Goal: Find specific page/section: Find specific page/section

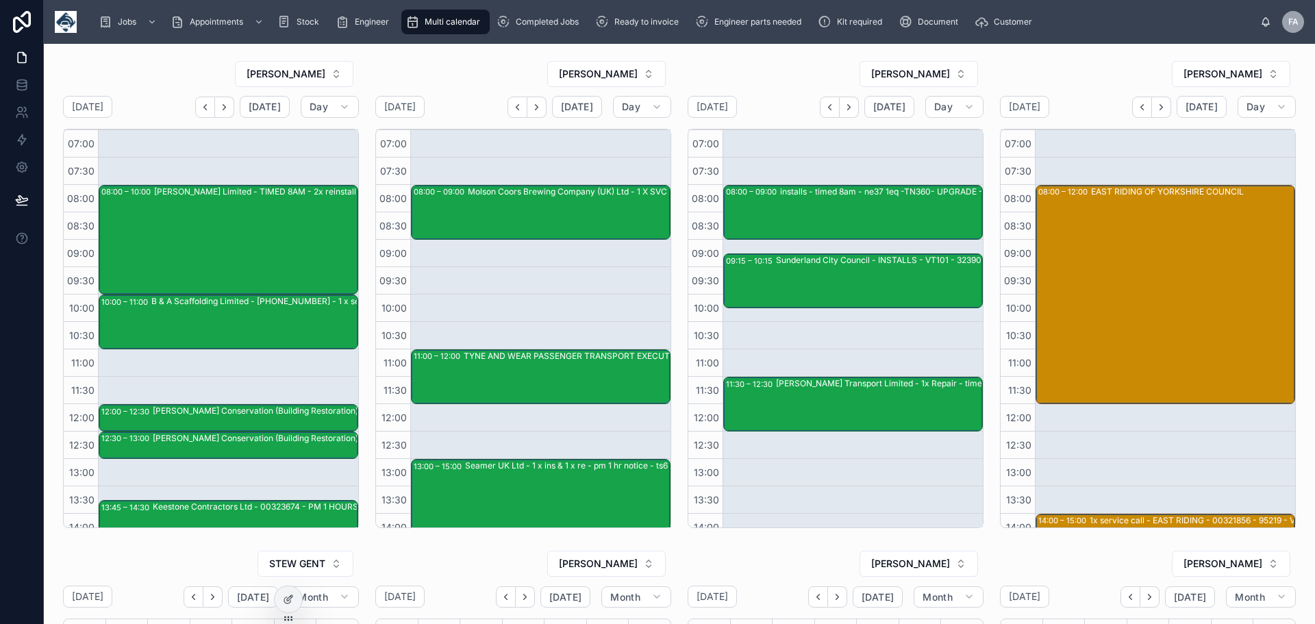
scroll to position [260, 0]
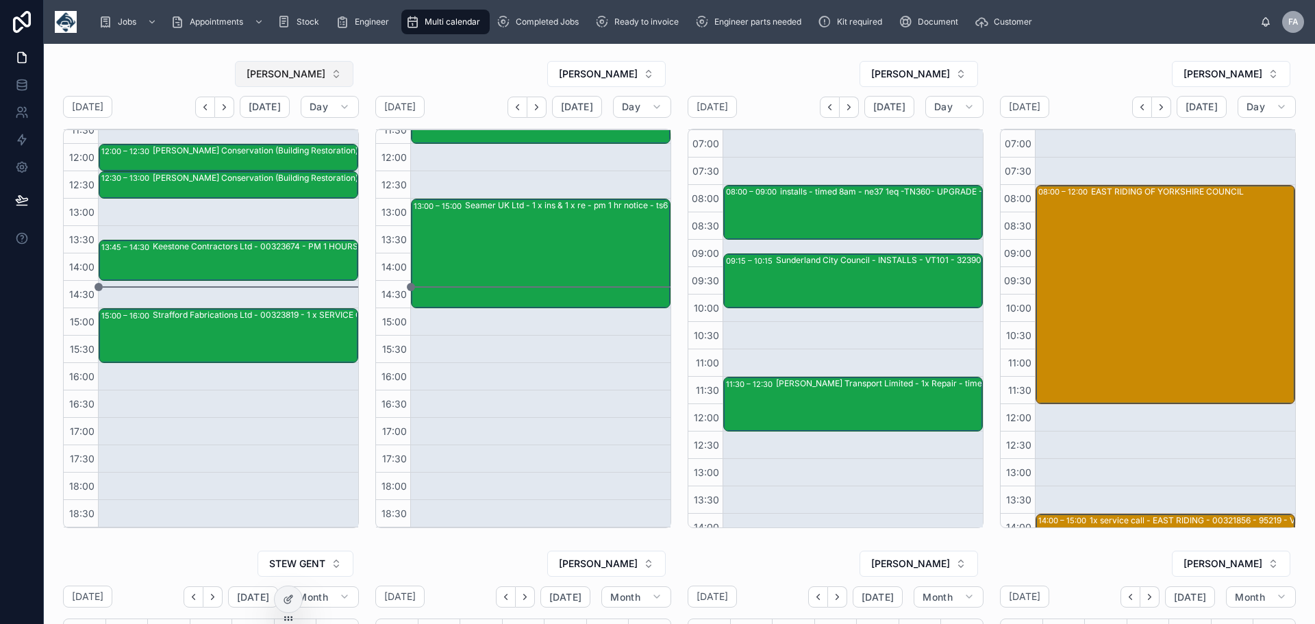
click at [329, 75] on button "[PERSON_NAME]" at bounding box center [294, 74] width 118 height 26
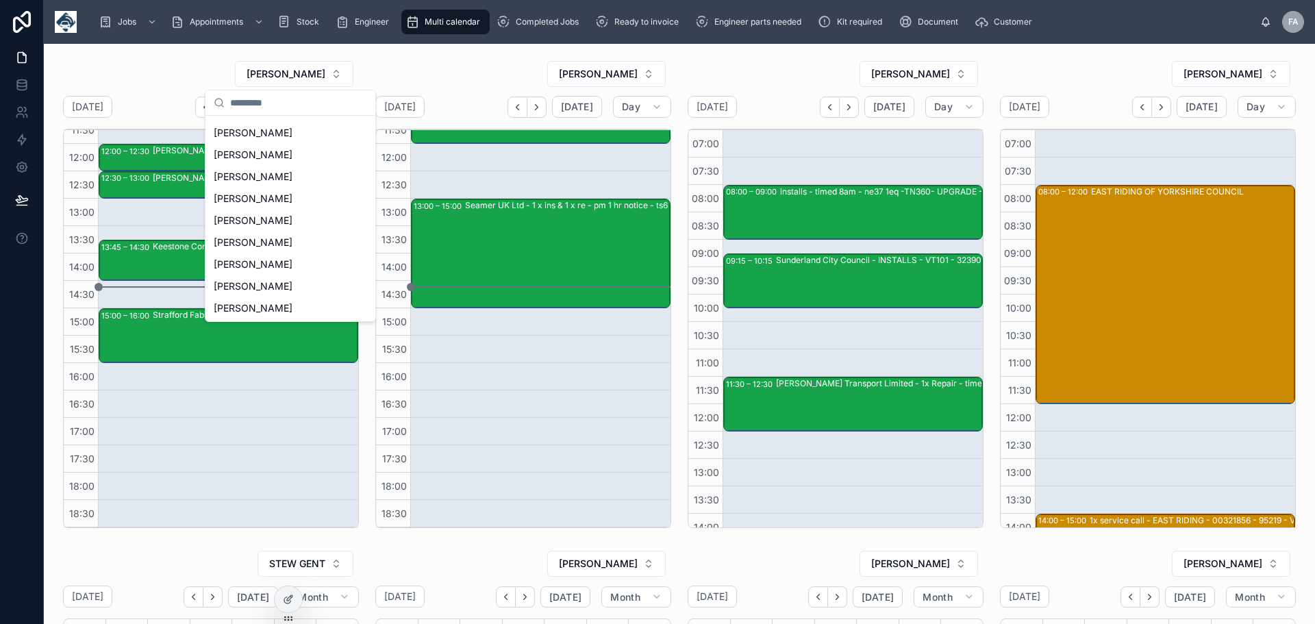
scroll to position [248, 0]
click at [228, 231] on span "[PERSON_NAME]" at bounding box center [253, 232] width 79 height 14
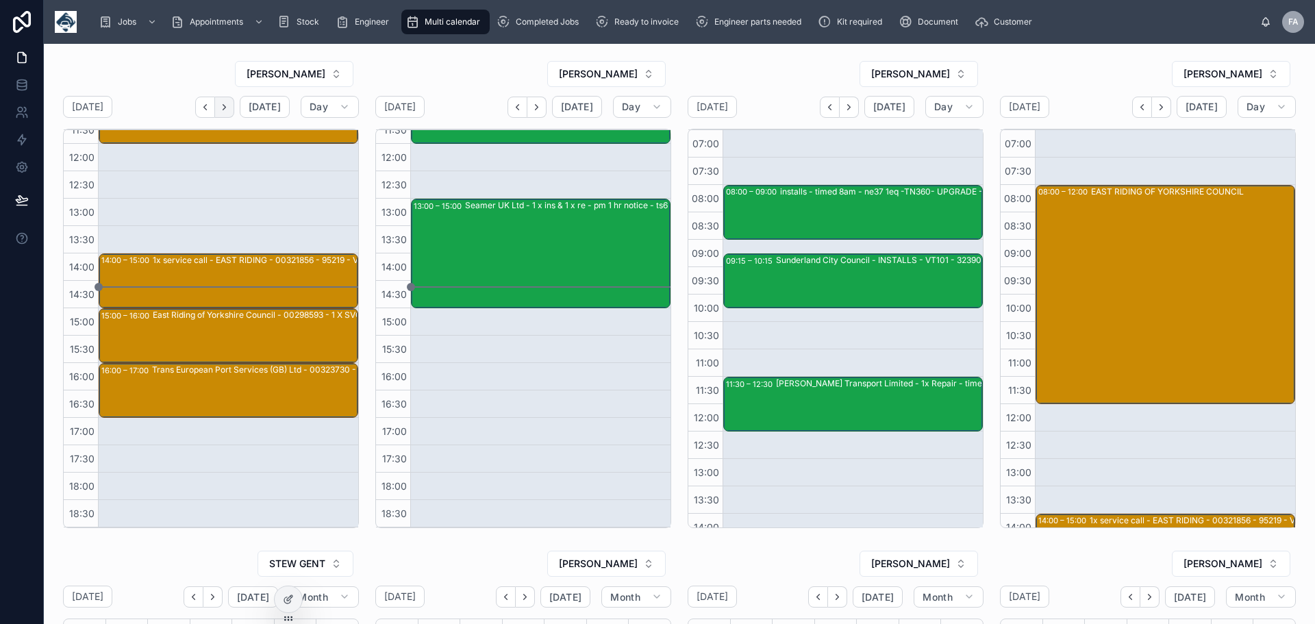
click at [232, 107] on button "Next" at bounding box center [224, 107] width 19 height 21
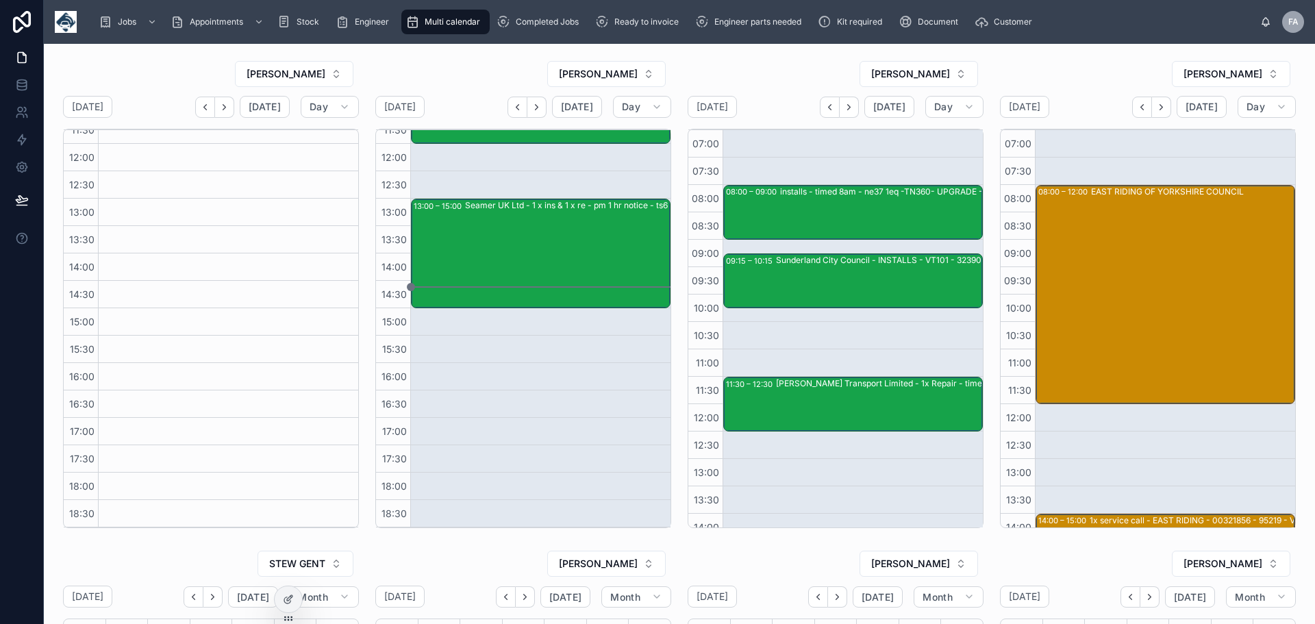
click at [232, 107] on button "Next" at bounding box center [224, 107] width 19 height 21
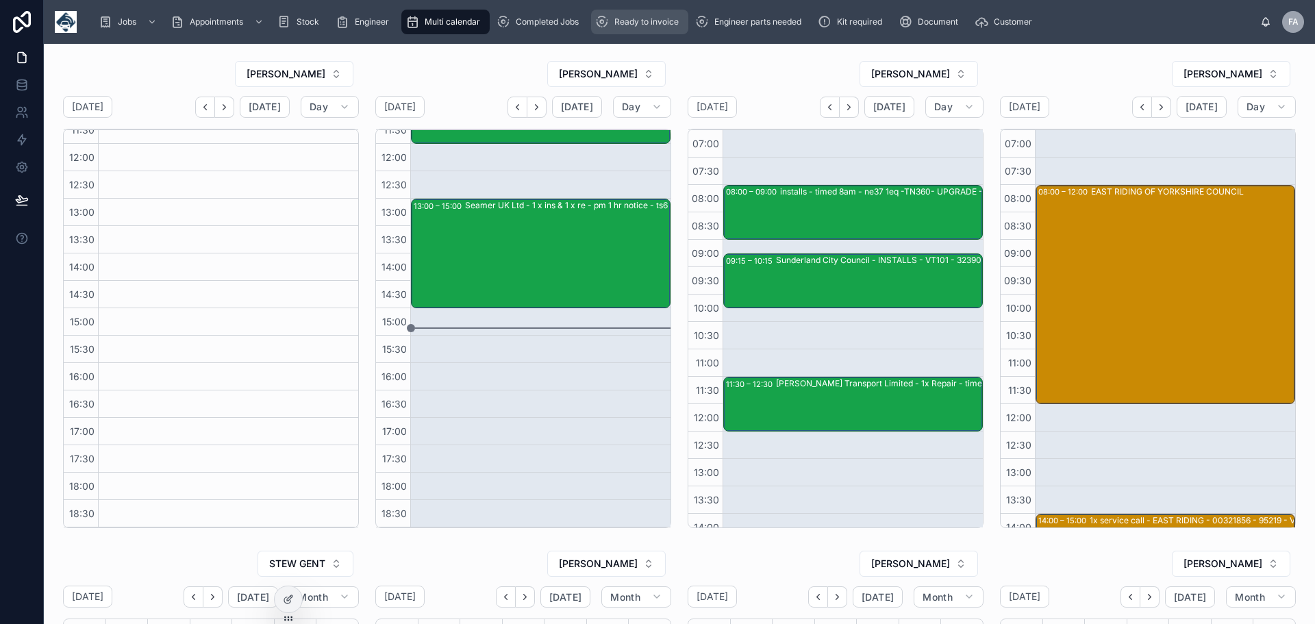
click at [634, 14] on div "Ready to invoice" at bounding box center [639, 22] width 89 height 22
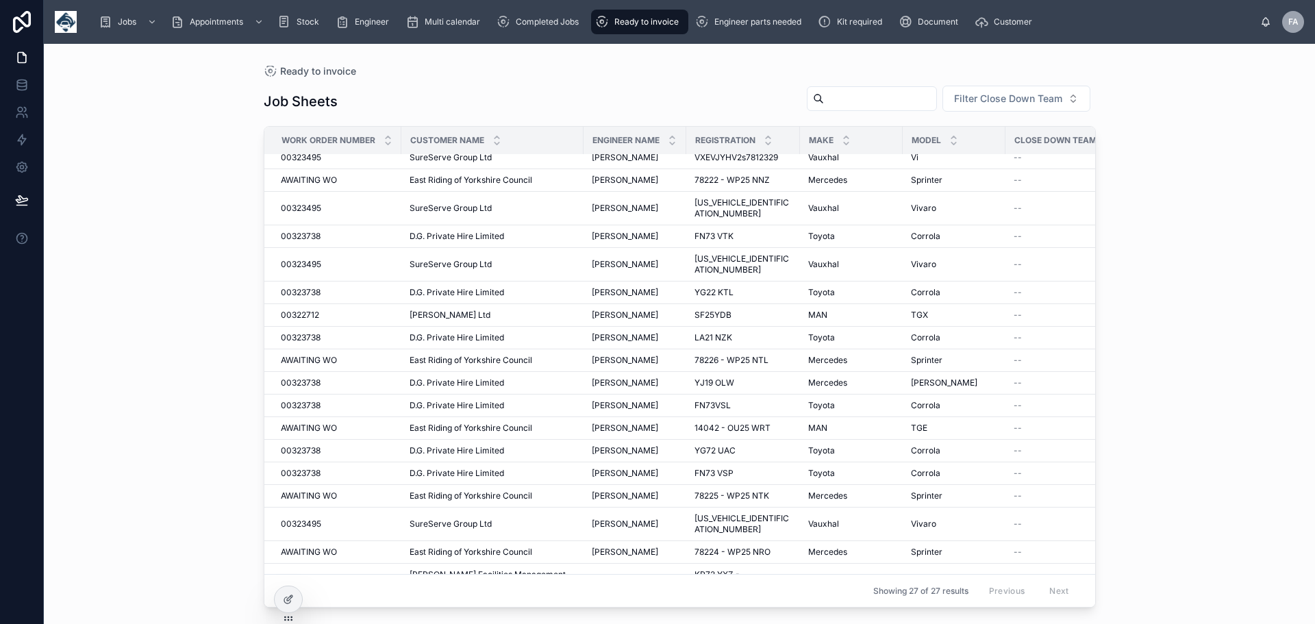
scroll to position [212, 0]
click at [316, 518] on span "00323495" at bounding box center [301, 523] width 40 height 11
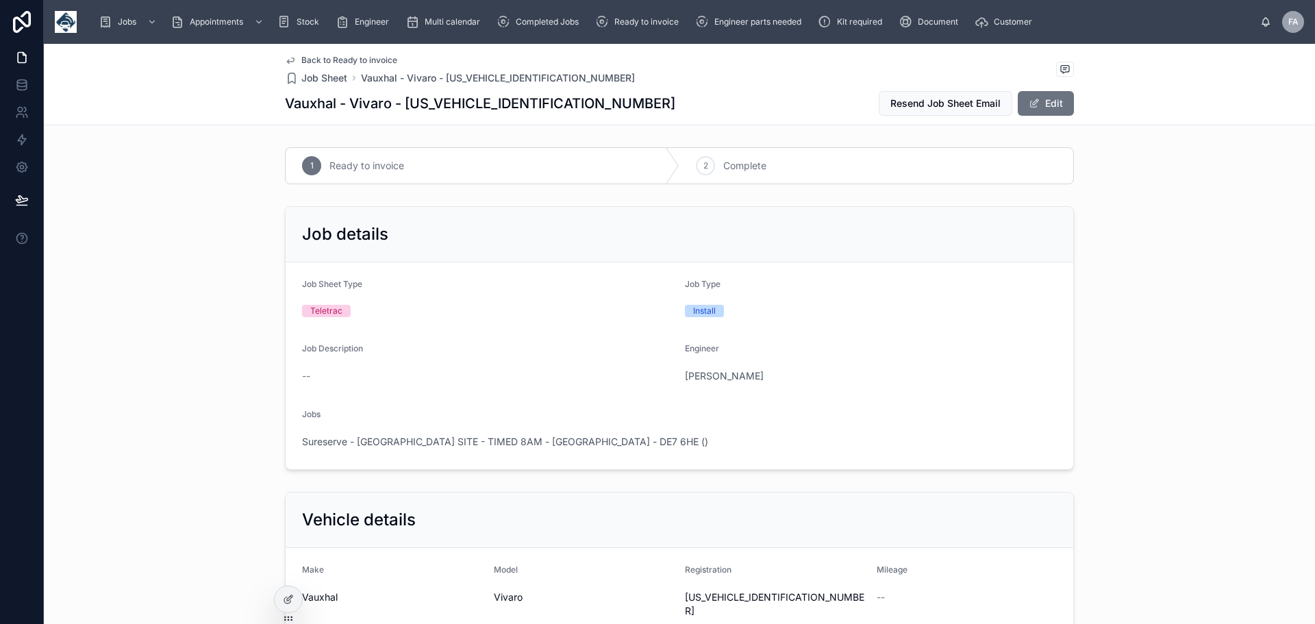
click at [303, 61] on span "Back to Ready to invoice" at bounding box center [349, 60] width 96 height 11
